Goal: Transaction & Acquisition: Book appointment/travel/reservation

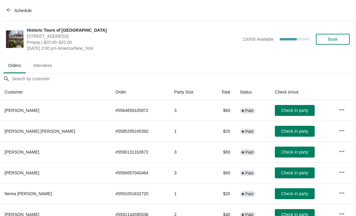
scroll to position [0, 0]
click at [330, 41] on span "Book" at bounding box center [333, 39] width 10 height 5
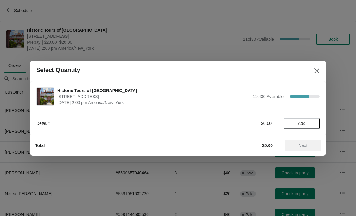
click at [303, 124] on span "Add" at bounding box center [302, 123] width 8 height 5
click at [309, 124] on icon at bounding box center [312, 123] width 6 height 6
click at [308, 147] on span "Next" at bounding box center [302, 145] width 27 height 5
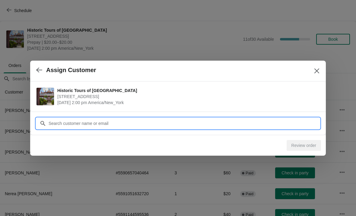
click at [264, 125] on input "Customer" at bounding box center [183, 123] width 271 height 11
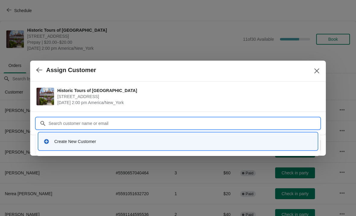
click at [112, 138] on div "Create New Customer" at bounding box center [178, 141] width 274 height 12
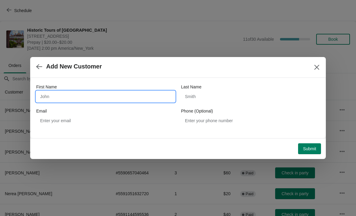
click at [100, 101] on input "First Name" at bounding box center [105, 96] width 139 height 11
type input "Tony"
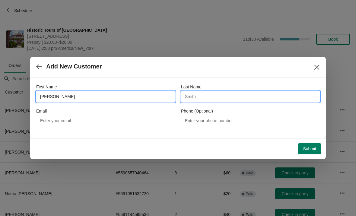
click at [210, 100] on input "Last Name" at bounding box center [250, 96] width 139 height 11
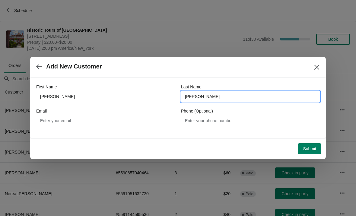
type input "Colantuoni"
click at [313, 149] on span "Submit" at bounding box center [309, 148] width 13 height 5
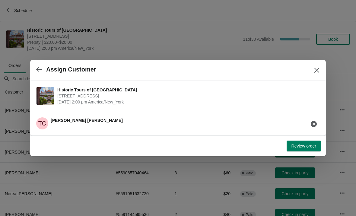
click at [308, 145] on span "Review order" at bounding box center [303, 146] width 25 height 5
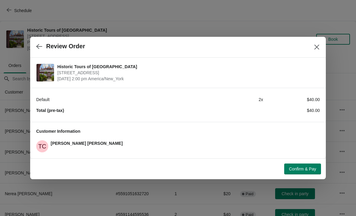
click at [304, 171] on span "Confirm & Pay" at bounding box center [302, 168] width 27 height 5
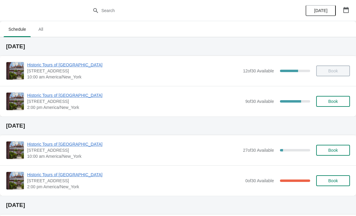
click at [50, 98] on span "Historic Tours of [GEOGRAPHIC_DATA]" at bounding box center [134, 95] width 215 height 6
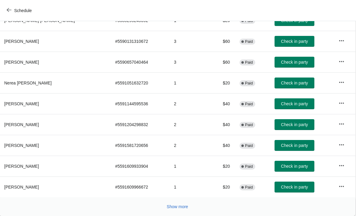
scroll to position [111, 0]
click at [179, 204] on span "Show more" at bounding box center [177, 206] width 21 height 5
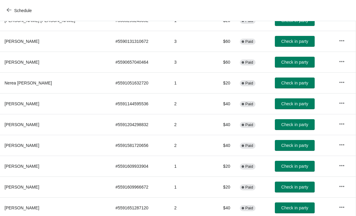
click at [175, 205] on td "2" at bounding box center [189, 207] width 40 height 21
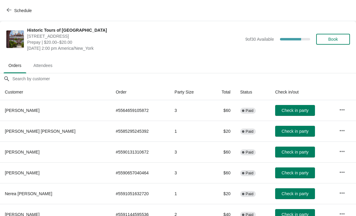
scroll to position [0, 0]
click at [9, 10] on icon "button" at bounding box center [9, 10] width 5 height 4
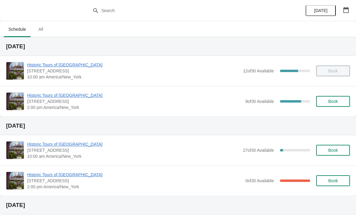
click at [57, 93] on span "Historic Tours of [GEOGRAPHIC_DATA]" at bounding box center [134, 95] width 215 height 6
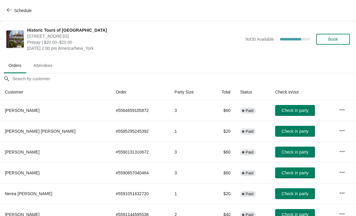
click at [330, 44] on button "Book" at bounding box center [333, 39] width 34 height 11
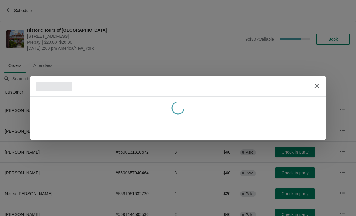
click at [255, 57] on div at bounding box center [178, 108] width 356 height 216
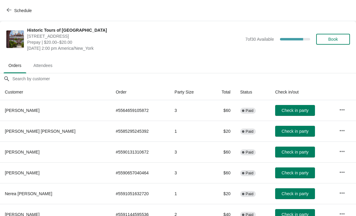
click at [324, 37] on span "Book" at bounding box center [332, 39] width 23 height 5
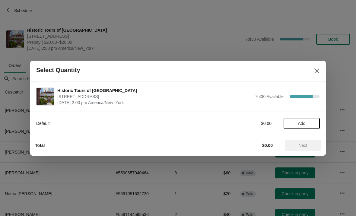
click at [301, 120] on button "Add" at bounding box center [301, 123] width 36 height 11
click at [310, 114] on div "Default $20.00 1" at bounding box center [177, 120] width 283 height 17
click at [312, 126] on icon at bounding box center [312, 123] width 6 height 6
click at [313, 145] on span "Next" at bounding box center [302, 145] width 27 height 5
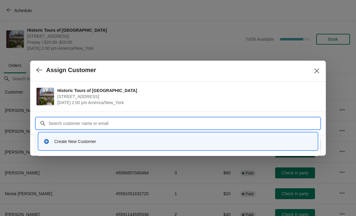
click at [93, 144] on div "Create New Customer" at bounding box center [183, 141] width 258 height 6
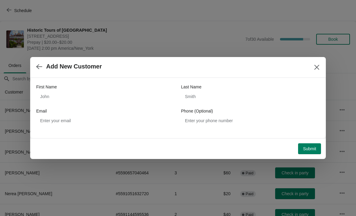
click at [56, 89] on label "First Name" at bounding box center [46, 87] width 21 height 6
click at [56, 91] on input "First Name" at bounding box center [105, 96] width 139 height 11
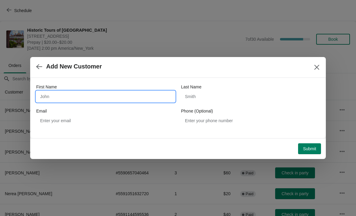
click at [53, 96] on input "First Name" at bounding box center [105, 96] width 139 height 11
type input "[PERSON_NAME]"
click at [227, 105] on div "First Name [PERSON_NAME] Last Name Email Phone (Optional)" at bounding box center [177, 105] width 283 height 42
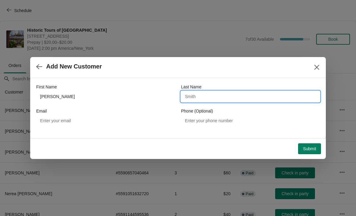
click at [249, 96] on input "Last Name" at bounding box center [250, 96] width 139 height 11
type input "[PERSON_NAME]"
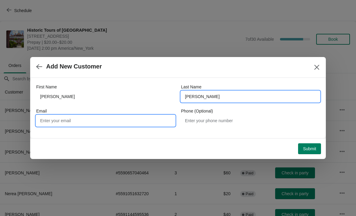
click at [64, 116] on input "Email" at bounding box center [105, 120] width 139 height 11
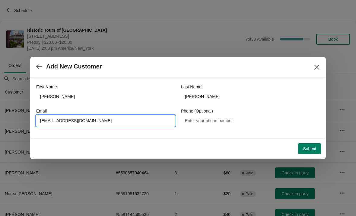
type input "[EMAIL_ADDRESS][DOMAIN_NAME]"
click at [305, 152] on button "Submit" at bounding box center [309, 148] width 23 height 11
